Goal: Information Seeking & Learning: Learn about a topic

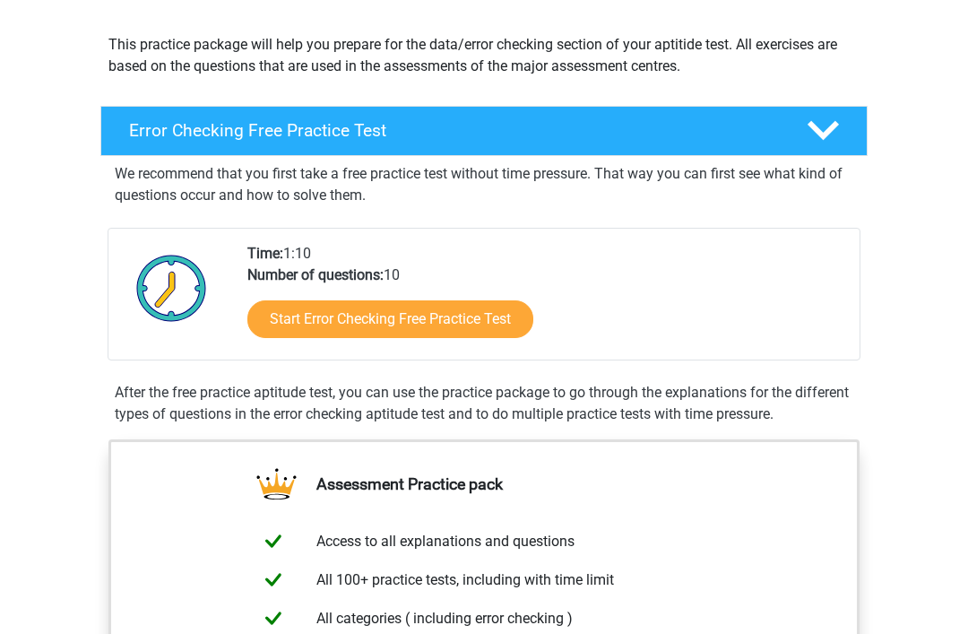
scroll to position [201, 0]
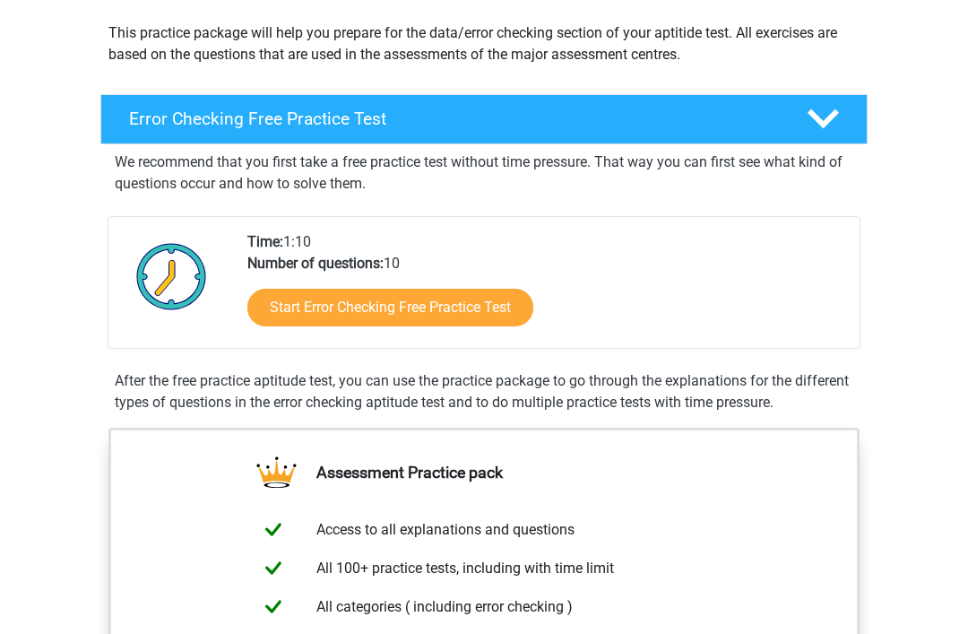
click at [287, 312] on link "Start Error Checking Free Practice Test" at bounding box center [390, 308] width 286 height 38
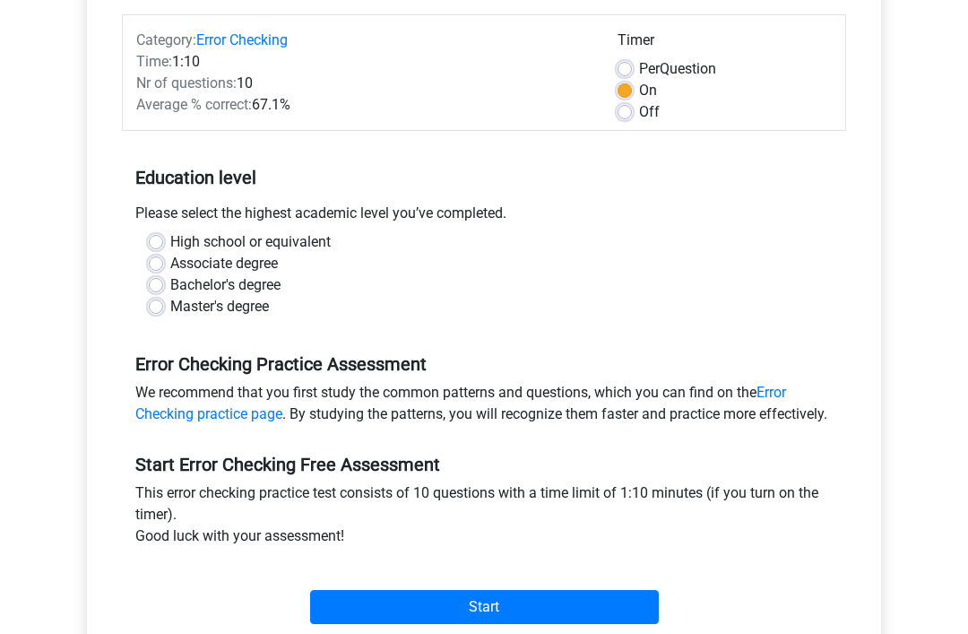
scroll to position [218, 0]
click at [173, 232] on label "High school or equivalent" at bounding box center [250, 243] width 160 height 22
click at [163, 232] on input "High school or equivalent" at bounding box center [156, 241] width 14 height 18
radio input "true"
click at [170, 238] on label "High school or equivalent" at bounding box center [250, 243] width 160 height 22
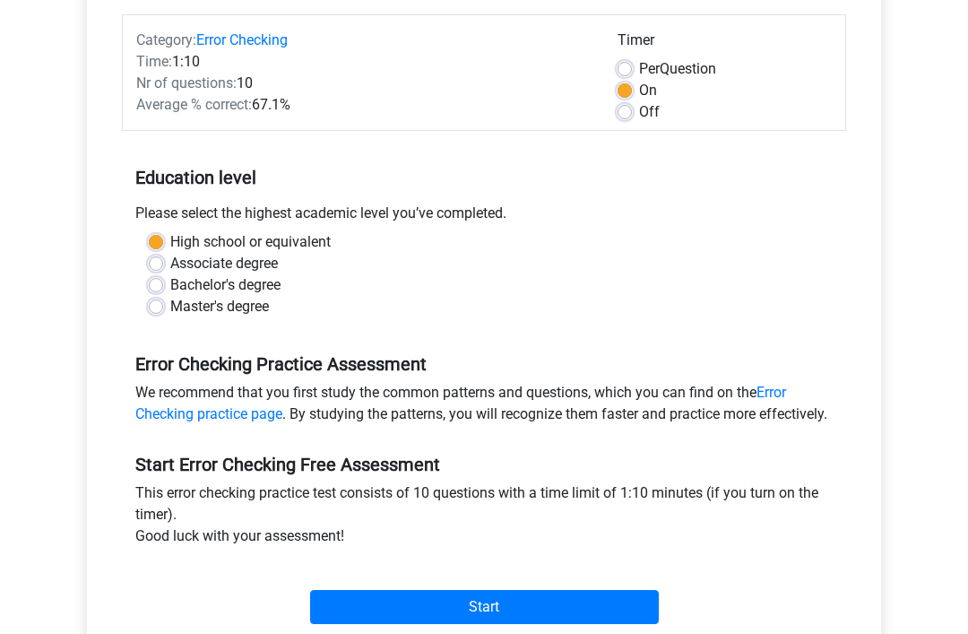
click at [156, 238] on input "High school or equivalent" at bounding box center [156, 241] width 14 height 18
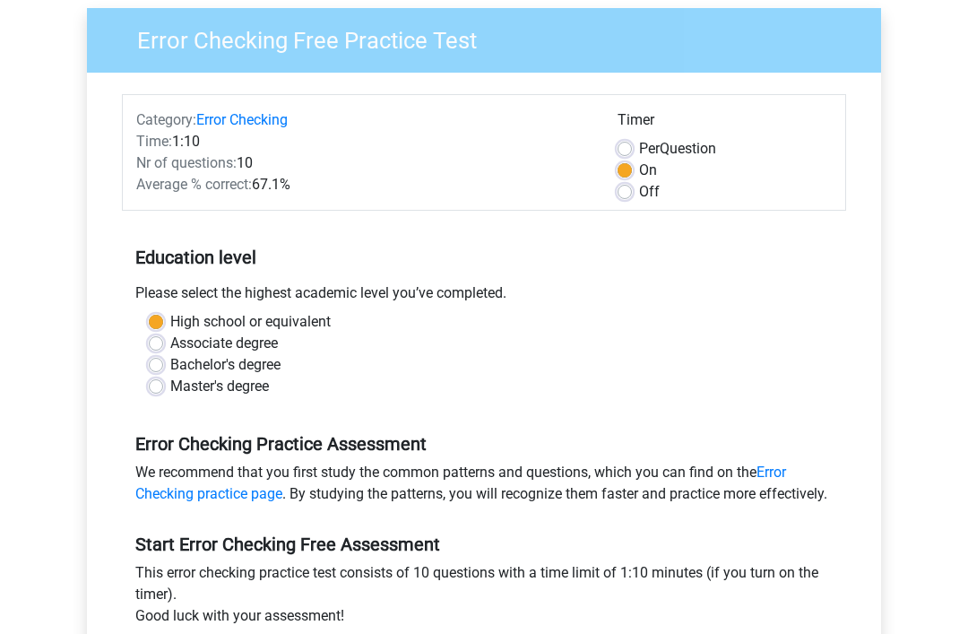
scroll to position [143, 0]
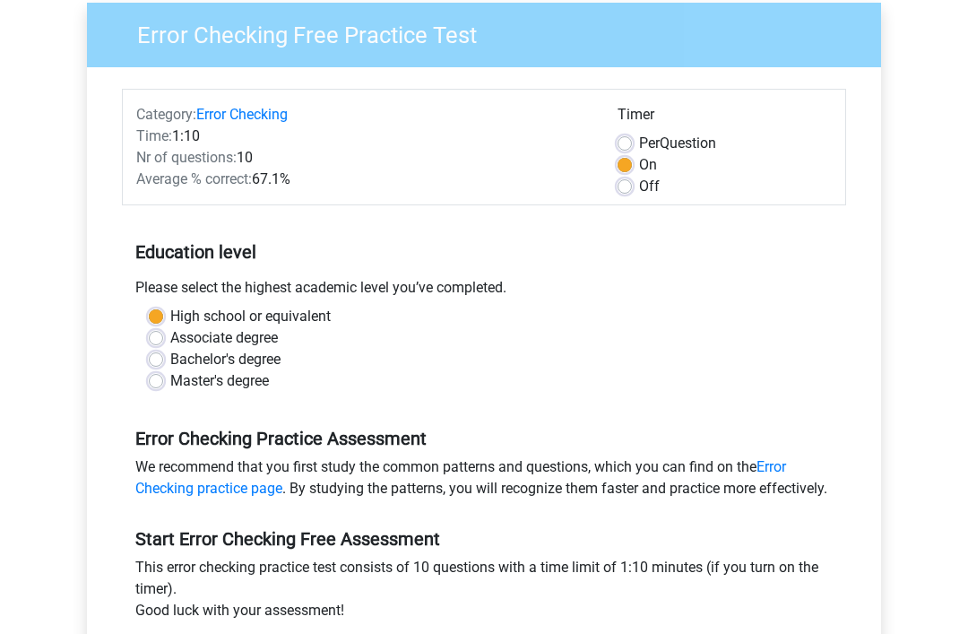
click at [632, 134] on div "Per Question" at bounding box center [725, 145] width 214 height 22
click at [639, 146] on label "Per Question" at bounding box center [677, 145] width 77 height 22
click at [628, 146] on input "Per Question" at bounding box center [625, 143] width 14 height 18
radio input "true"
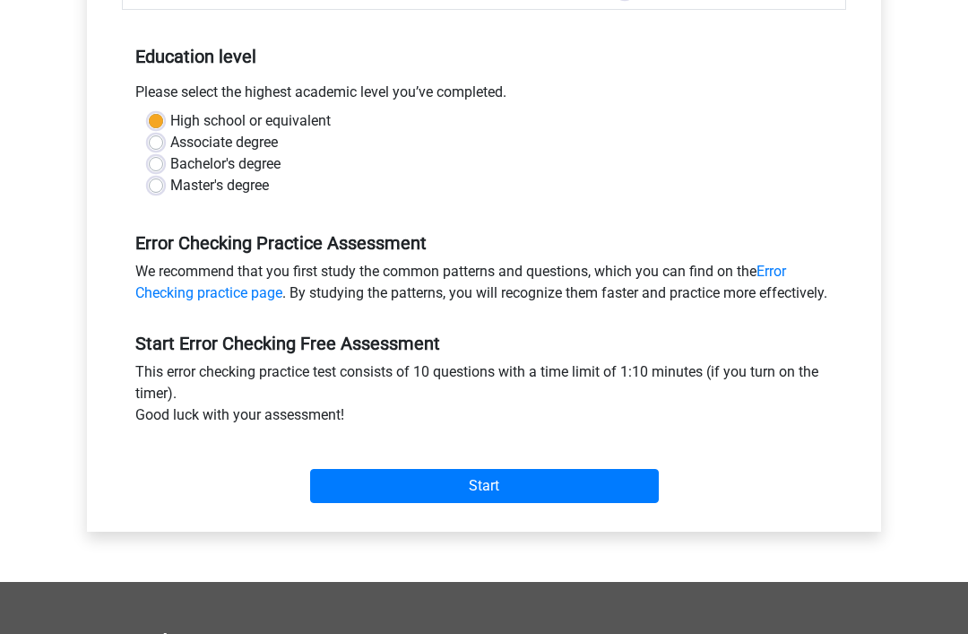
scroll to position [346, 0]
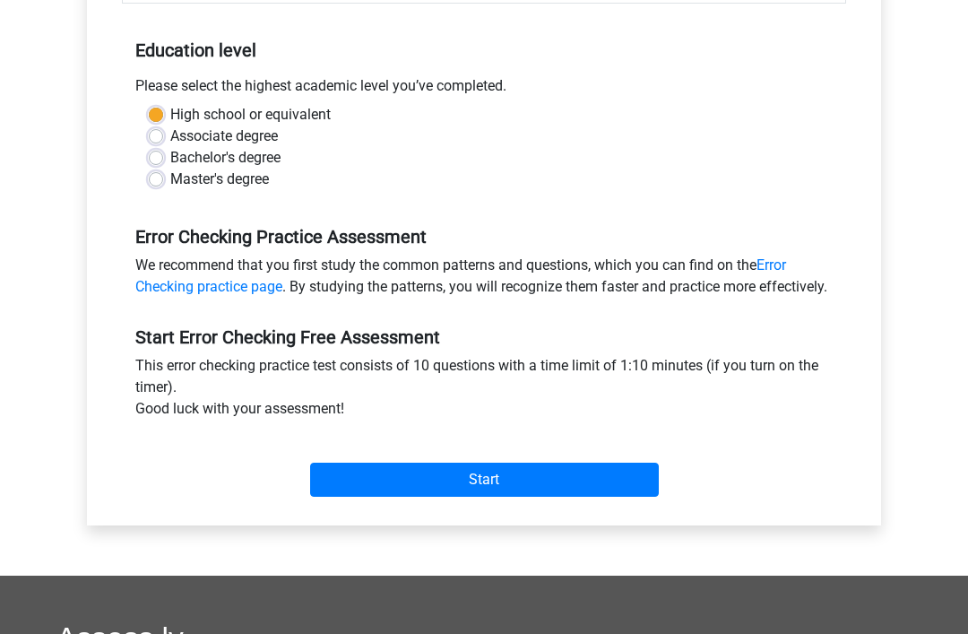
click at [609, 497] on input "Start" at bounding box center [484, 480] width 349 height 34
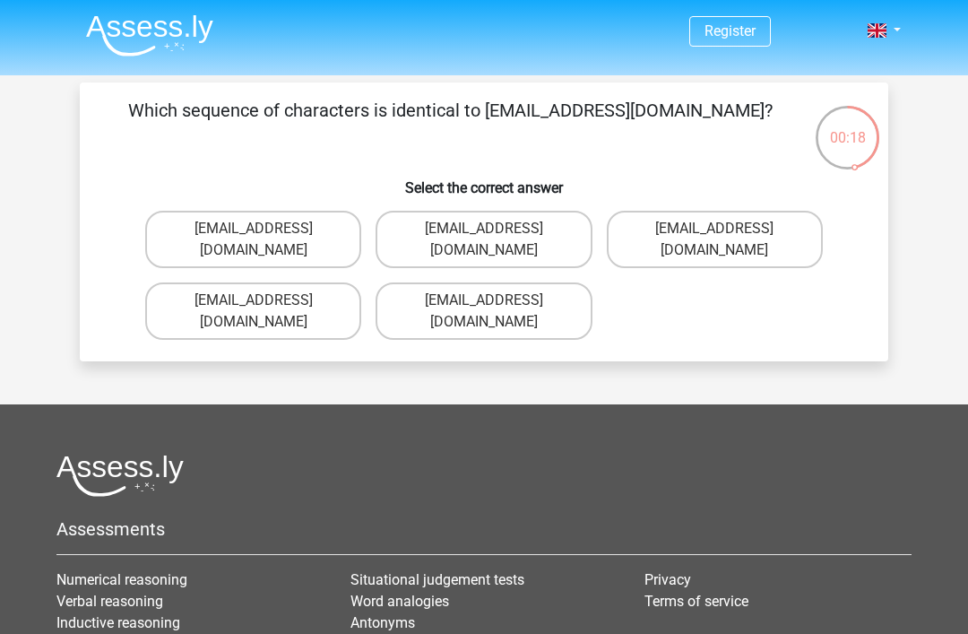
click at [187, 282] on label "Evie_Maede@jointmail.com.uk" at bounding box center [253, 310] width 216 height 57
click at [254, 300] on input "Evie_Maede@jointmail.com.uk" at bounding box center [260, 306] width 12 height 12
radio input "true"
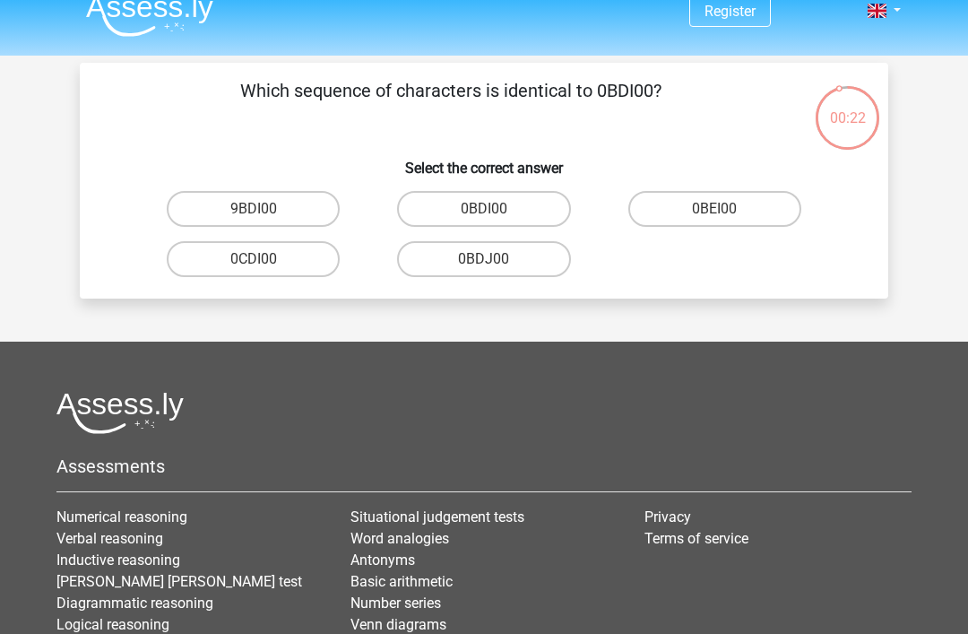
scroll to position [20, 0]
click at [442, 221] on label "0BDI00" at bounding box center [483, 209] width 173 height 36
click at [484, 221] on input "0BDI00" at bounding box center [490, 215] width 12 height 12
radio input "true"
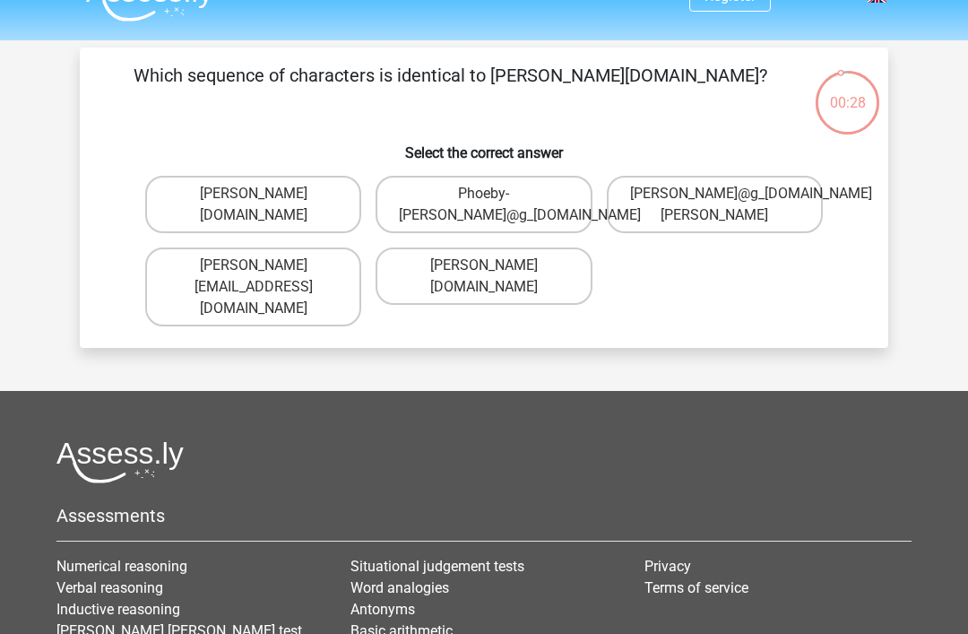
scroll to position [32, 0]
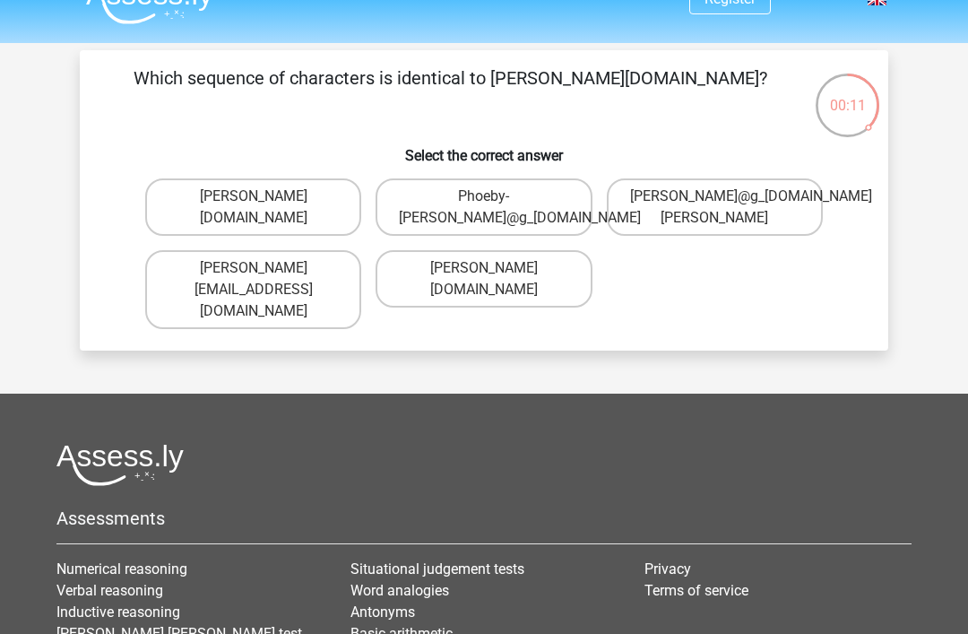
click at [415, 278] on label "Phoebe-Paterson@g_mail.gr" at bounding box center [484, 278] width 216 height 57
click at [484, 278] on input "Phoebe-Paterson@g_mail.gr" at bounding box center [490, 274] width 12 height 12
radio input "true"
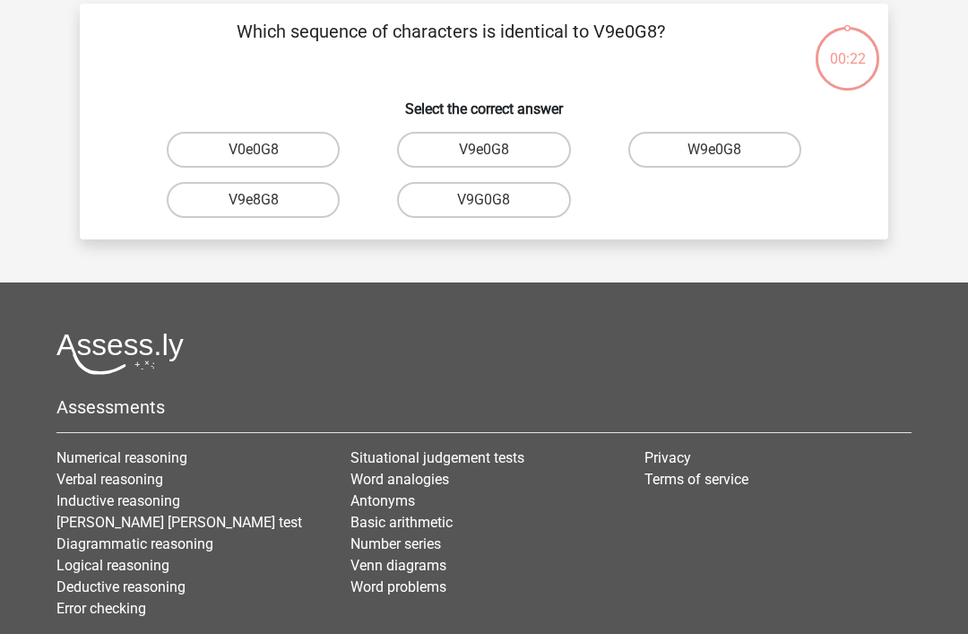
scroll to position [82, 0]
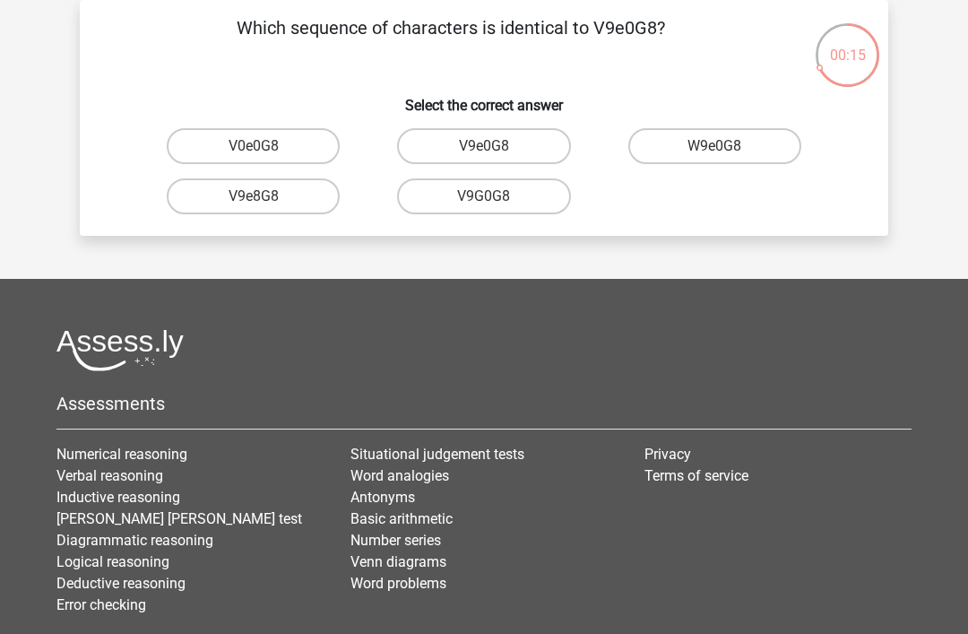
click at [437, 147] on label "V9e0G8" at bounding box center [483, 146] width 173 height 36
click at [484, 147] on input "V9e0G8" at bounding box center [490, 152] width 12 height 12
radio input "true"
click at [438, 190] on label "91051S" at bounding box center [483, 196] width 173 height 36
click at [484, 196] on input "91051S" at bounding box center [490, 202] width 12 height 12
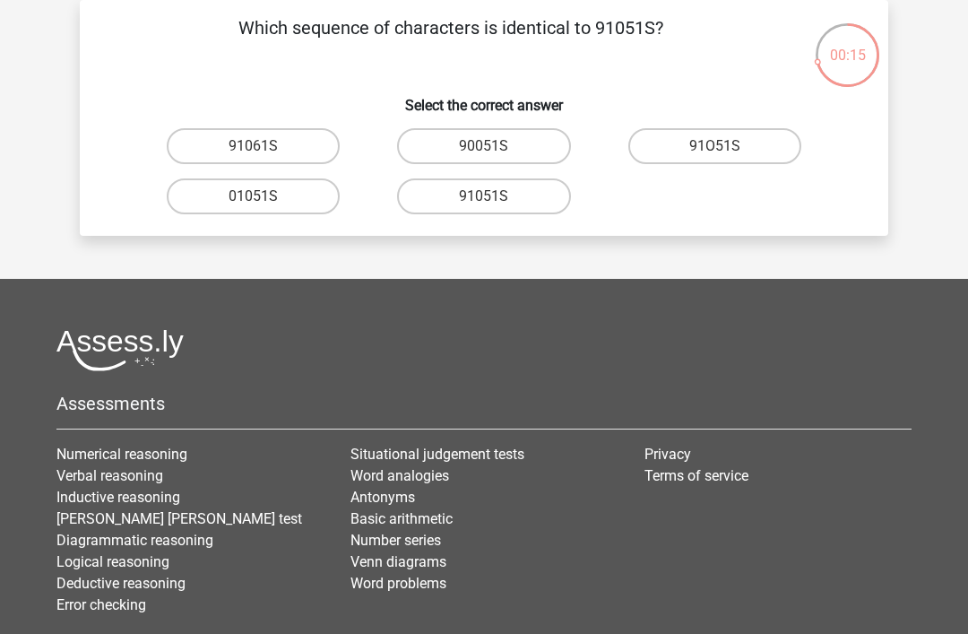
radio input "true"
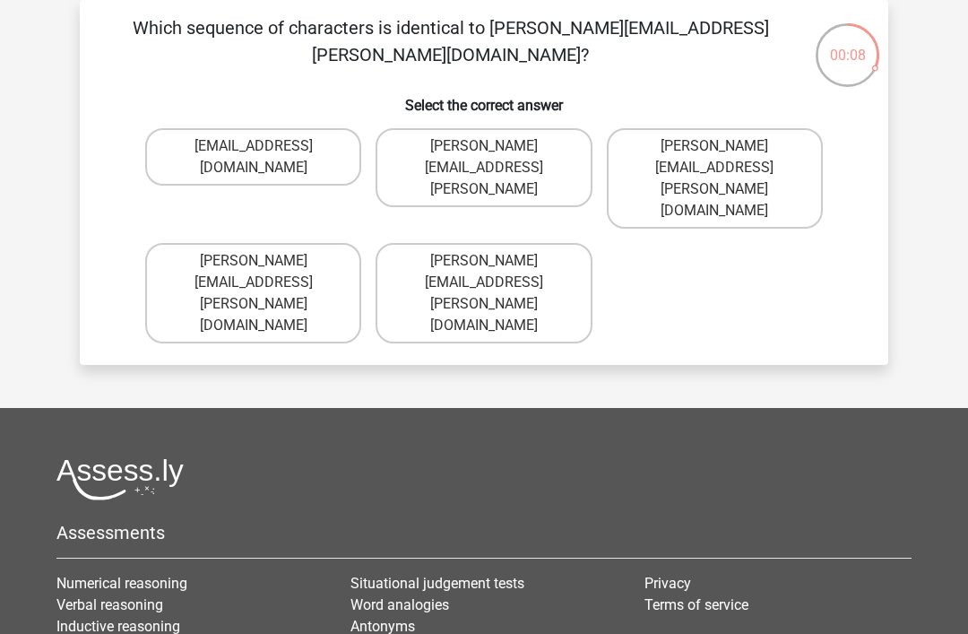
click at [324, 243] on label "Connor.Paterson@mailme.com" at bounding box center [253, 293] width 216 height 100
click at [265, 261] on input "Connor.Paterson@mailme.com" at bounding box center [260, 267] width 12 height 12
radio input "true"
